Goal: Communication & Community: Participate in discussion

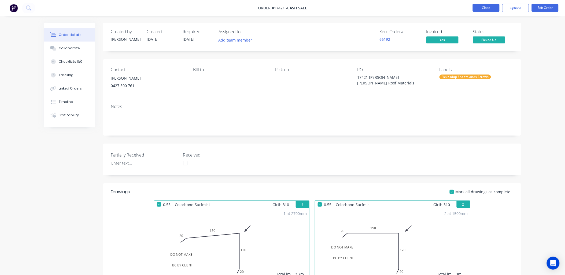
click at [482, 10] on button "Close" at bounding box center [486, 8] width 27 height 8
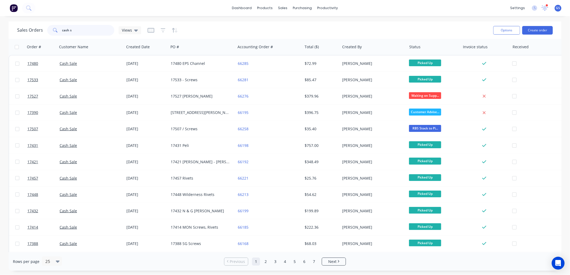
drag, startPoint x: 79, startPoint y: 32, endPoint x: 22, endPoint y: 25, distance: 57.7
click at [22, 25] on div "Sales Orders cash s Views" at bounding box center [79, 30] width 124 height 11
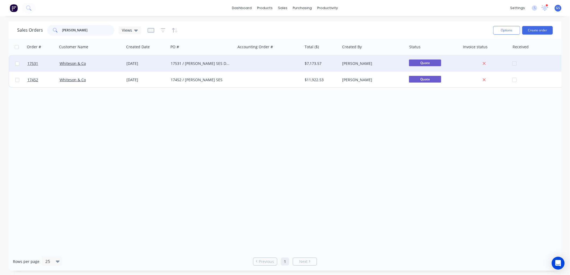
type input "[PERSON_NAME]"
click at [207, 64] on div "17531 / [PERSON_NAME] SES Doors" at bounding box center [201, 63] width 60 height 5
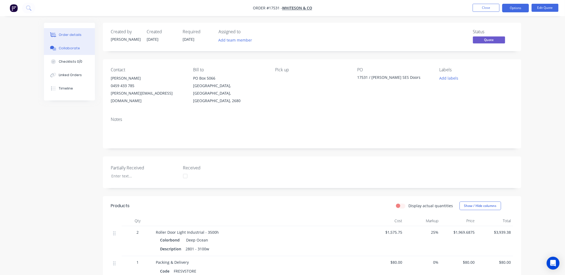
click at [71, 49] on div "Collaborate" at bounding box center [69, 48] width 21 height 5
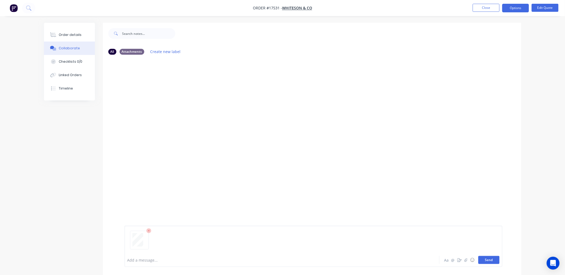
click at [486, 259] on button "Send" at bounding box center [489, 260] width 21 height 8
click at [80, 31] on button "Order details" at bounding box center [69, 34] width 51 height 13
